Goal: Task Accomplishment & Management: Complete application form

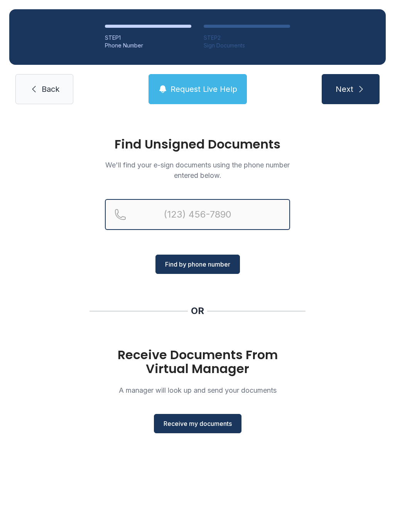
click at [225, 212] on input "Reservation phone number" at bounding box center [197, 214] width 185 height 31
type input "[PHONE_NUMBER]"
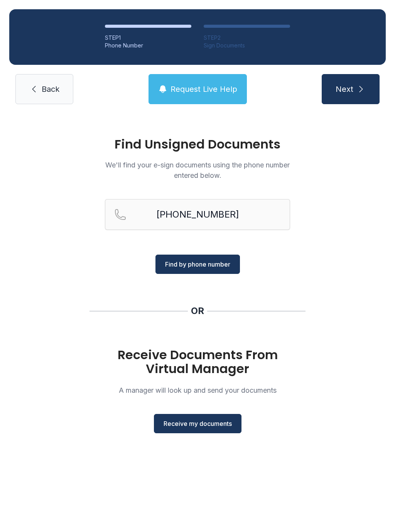
click at [227, 264] on span "Find by phone number" at bounding box center [197, 263] width 65 height 9
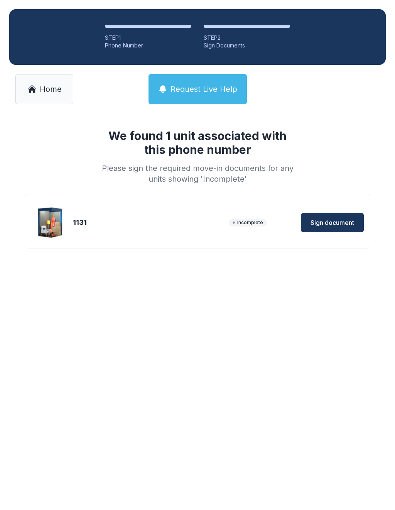
click at [348, 222] on span "Sign document" at bounding box center [332, 222] width 44 height 9
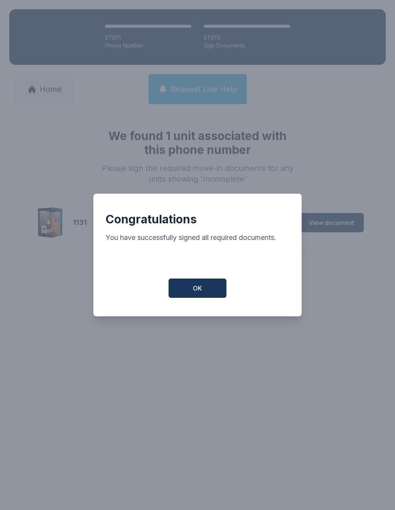
click at [217, 298] on button "OK" at bounding box center [197, 287] width 58 height 19
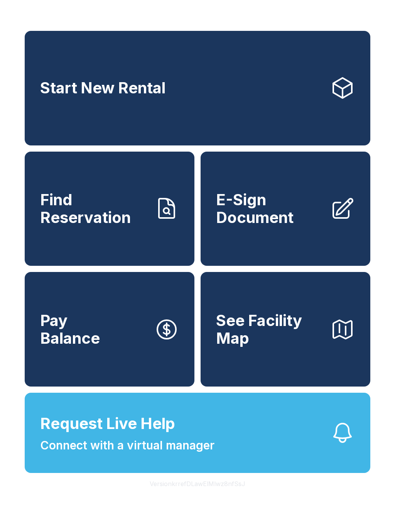
click at [138, 454] on span "Connect with a virtual manager" at bounding box center [127, 444] width 174 height 17
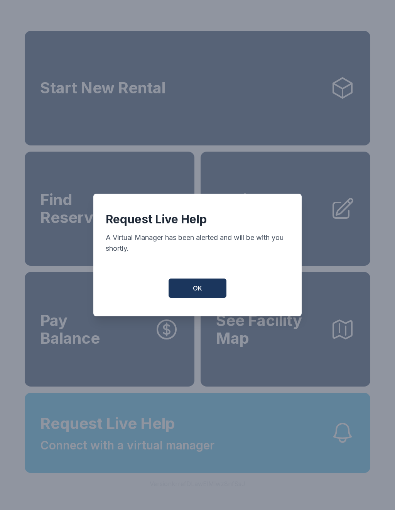
click at [187, 291] on button "OK" at bounding box center [197, 287] width 58 height 19
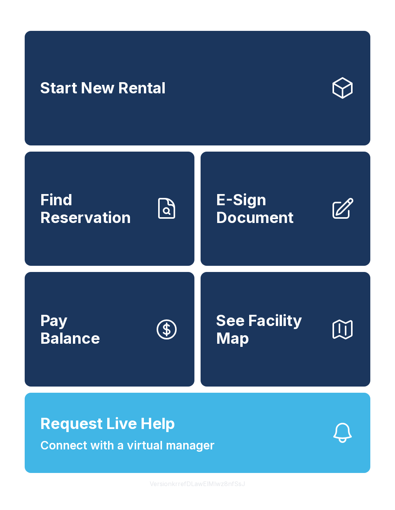
click at [177, 93] on link "Start New Rental" at bounding box center [197, 88] width 345 height 114
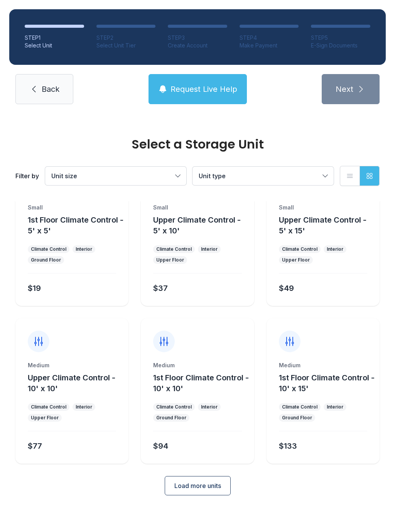
scroll to position [42, 0]
